Goal: Task Accomplishment & Management: Manage account settings

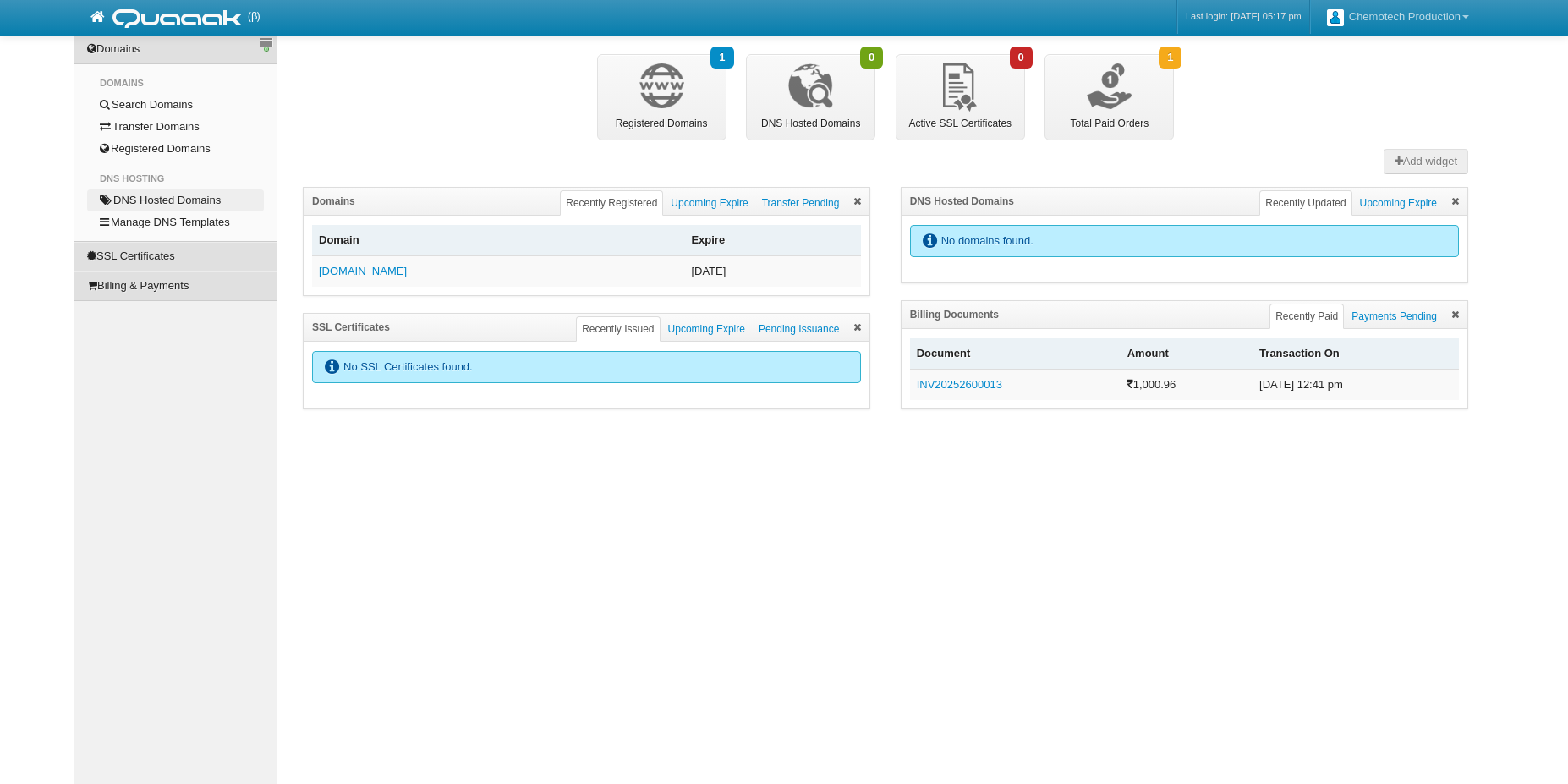
click at [204, 199] on link "DNS Hosted Domains" at bounding box center [175, 200] width 177 height 22
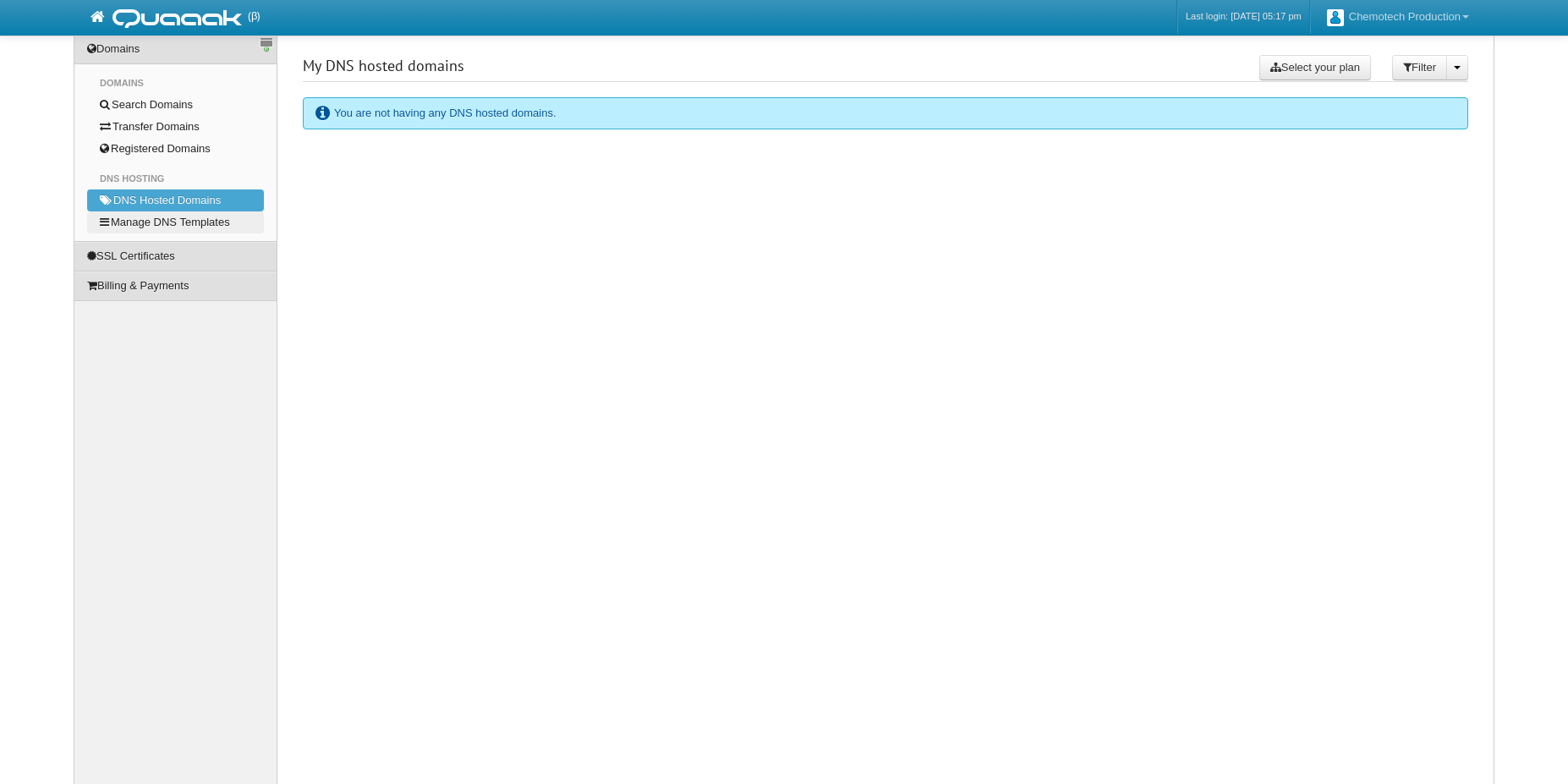
click at [196, 223] on link "Manage DNS Templates" at bounding box center [175, 222] width 177 height 22
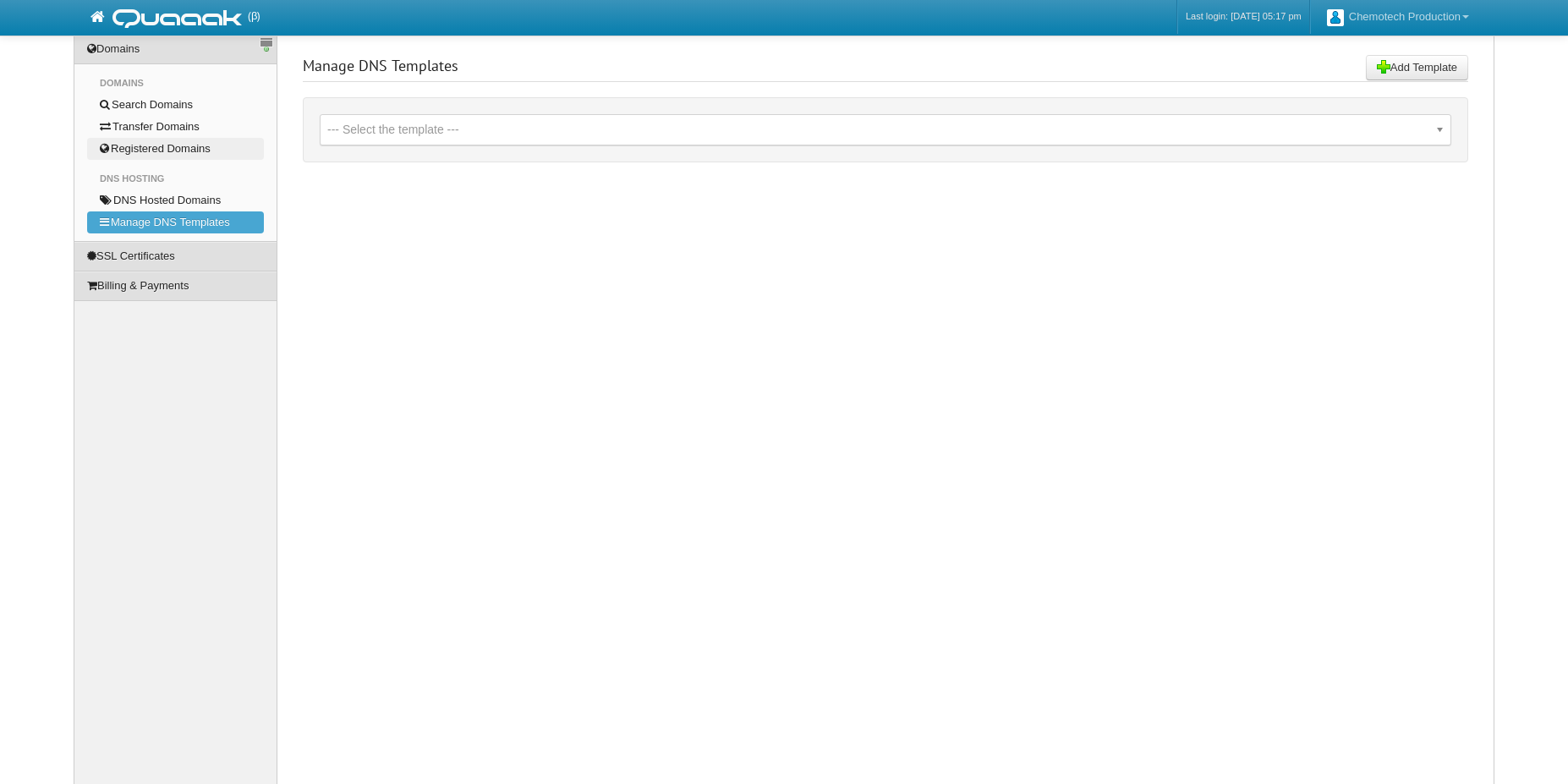
click at [177, 145] on link "Registered Domains" at bounding box center [175, 148] width 177 height 22
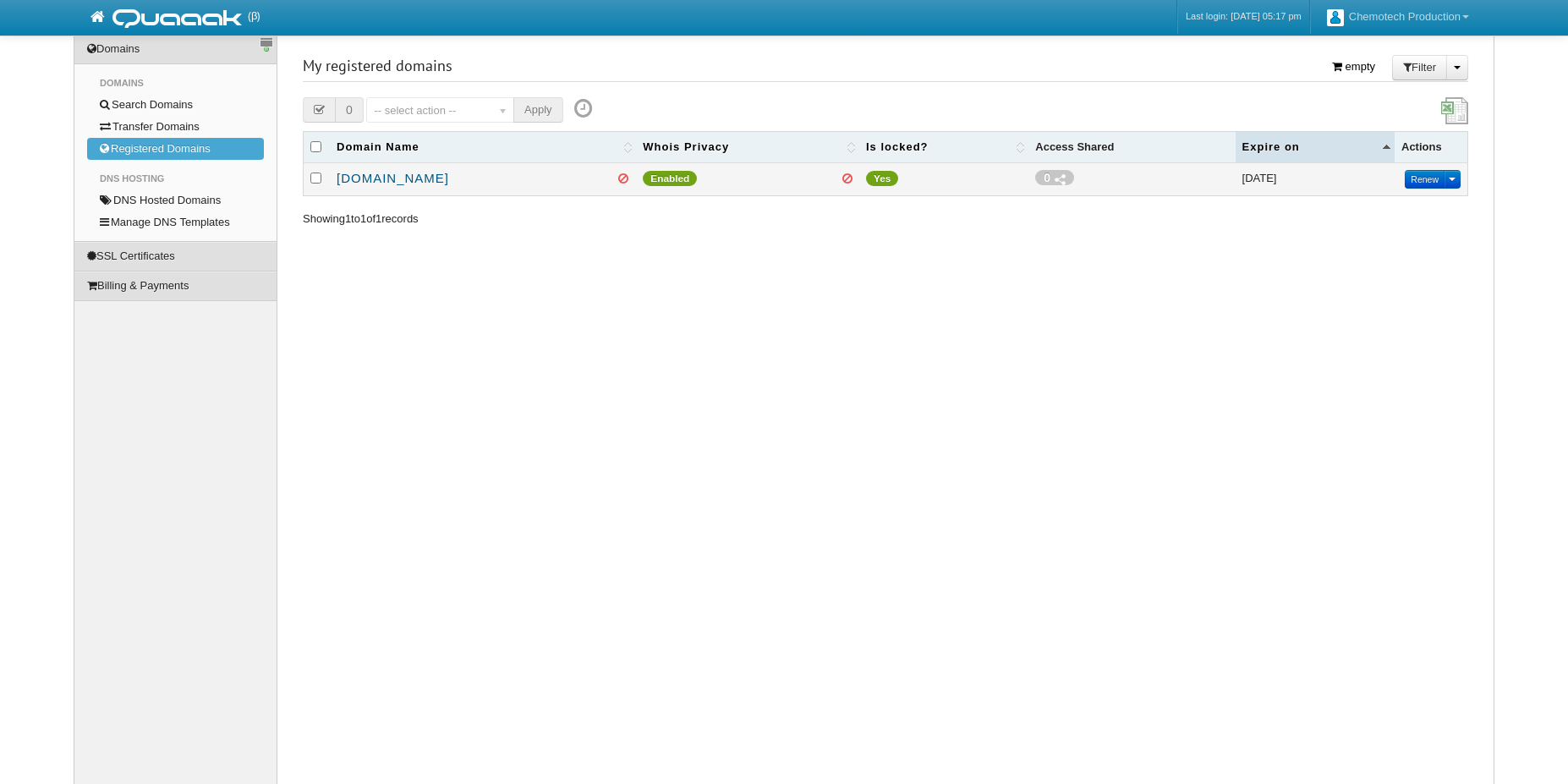
click at [398, 176] on link "[DOMAIN_NAME]" at bounding box center [392, 178] width 113 height 14
